Goal: Task Accomplishment & Management: Use online tool/utility

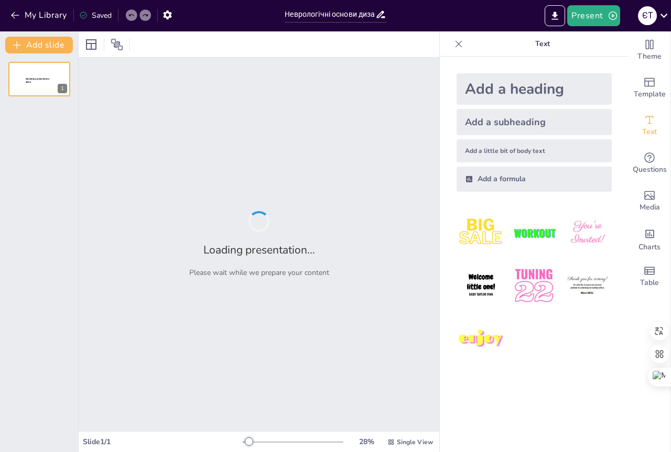
type input "Неврологічні основи дизартрії: класифікація за локалізацією ураження"
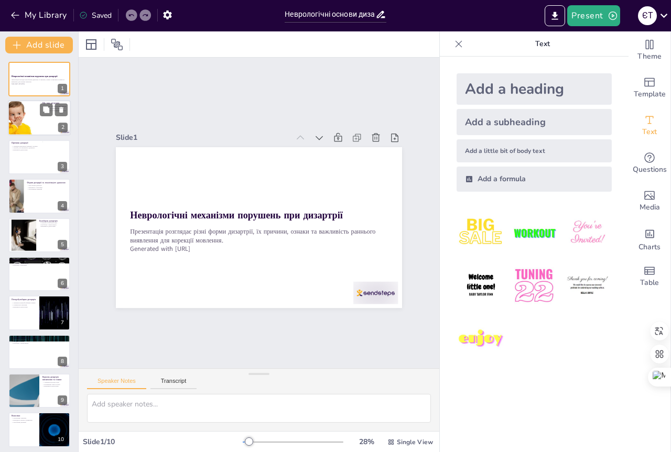
click at [48, 118] on div at bounding box center [39, 119] width 63 height 36
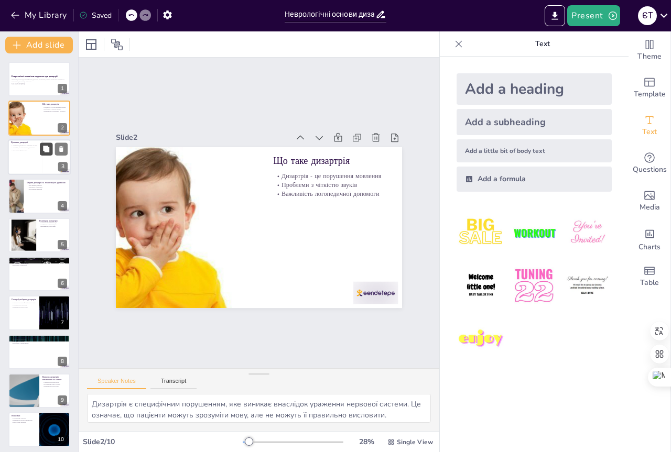
click at [47, 147] on icon at bounding box center [46, 149] width 6 height 6
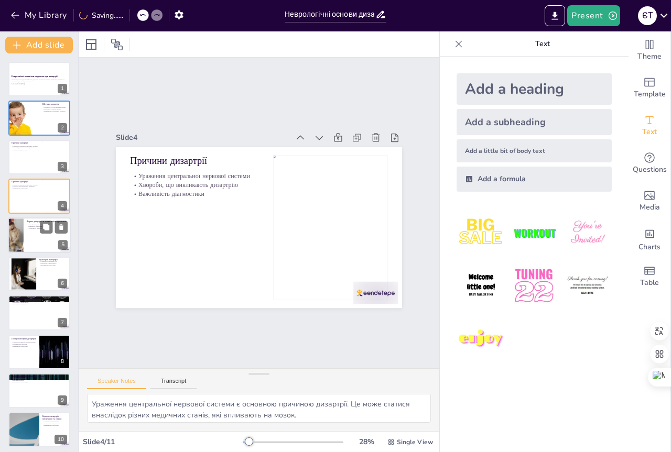
click at [36, 237] on div at bounding box center [39, 235] width 63 height 36
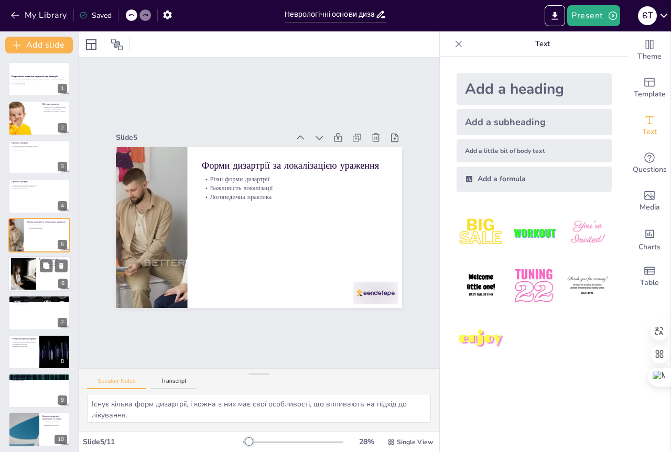
click at [51, 278] on div at bounding box center [39, 274] width 63 height 36
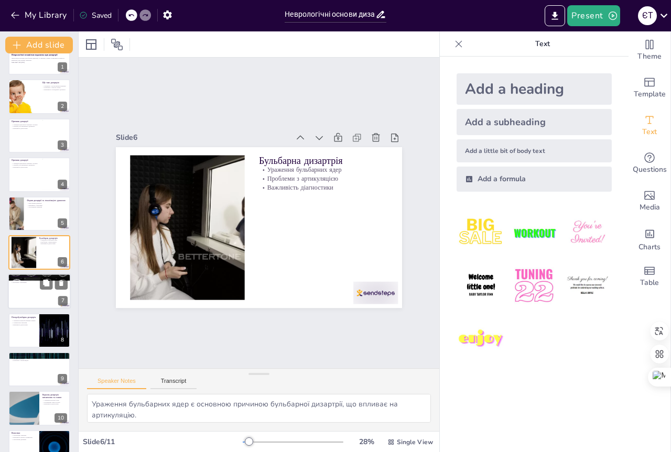
click at [50, 300] on div at bounding box center [39, 292] width 63 height 36
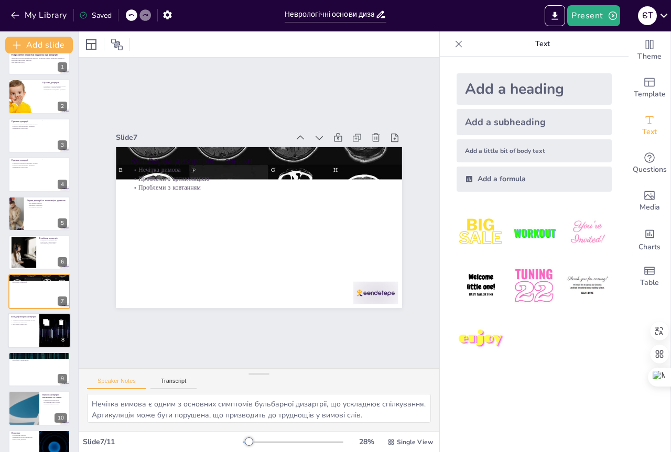
scroll to position [42, 0]
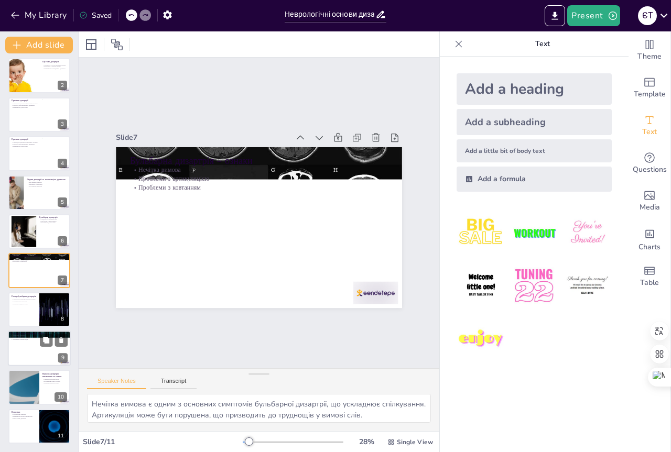
click at [46, 347] on div at bounding box center [39, 349] width 63 height 36
type textarea "Напружене мовлення є основною ознакою псевдобульбарної дизартрії, що ускладнює …"
